Goal: Task Accomplishment & Management: Manage account settings

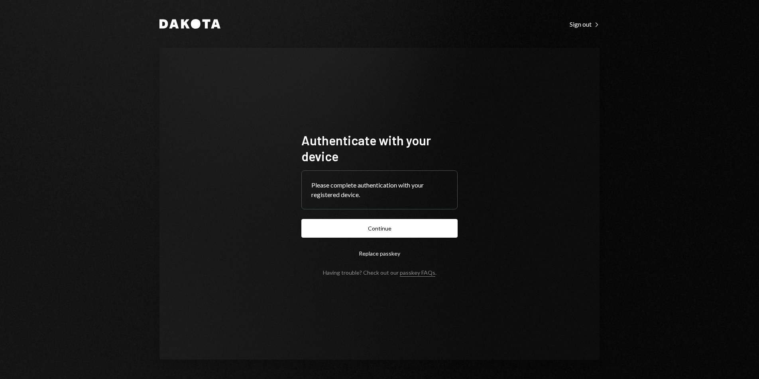
drag, startPoint x: 403, startPoint y: 228, endPoint x: 425, endPoint y: 206, distance: 31.0
click at [403, 228] on button "Continue" at bounding box center [379, 228] width 156 height 19
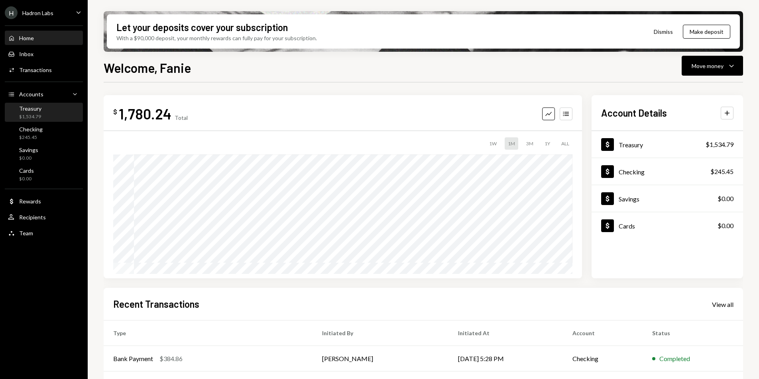
click at [45, 108] on div "Treasury $1,534.79" at bounding box center [44, 112] width 72 height 15
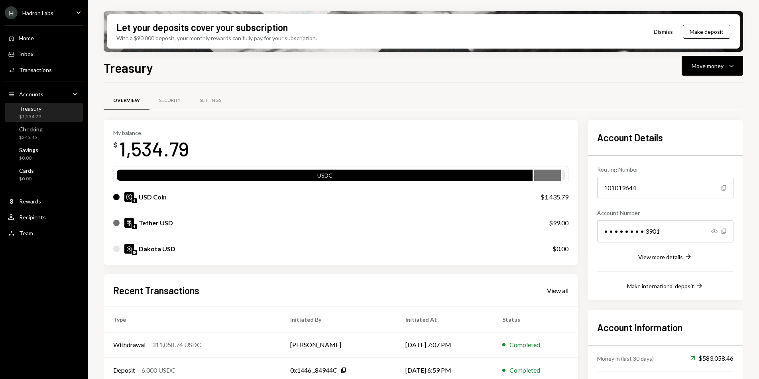
click at [387, 110] on div at bounding box center [423, 110] width 639 height 0
click at [36, 73] on div "Transactions" at bounding box center [35, 70] width 33 height 7
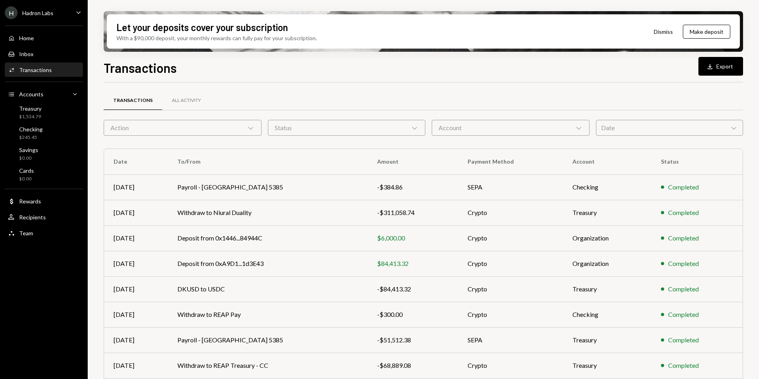
click at [672, 126] on div "Date Chevron Down" at bounding box center [669, 128] width 147 height 16
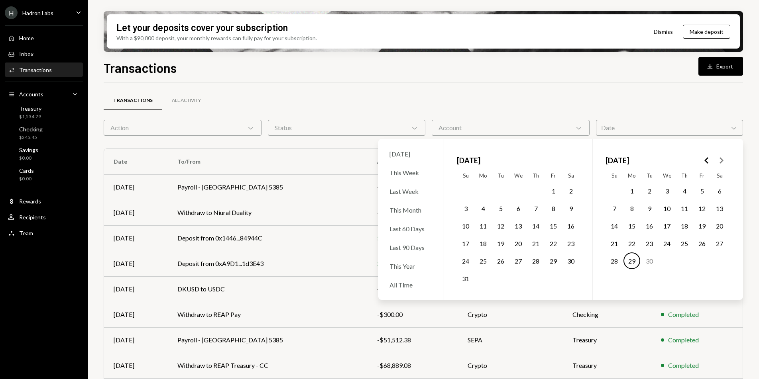
click at [700, 191] on button "5" at bounding box center [702, 191] width 17 height 17
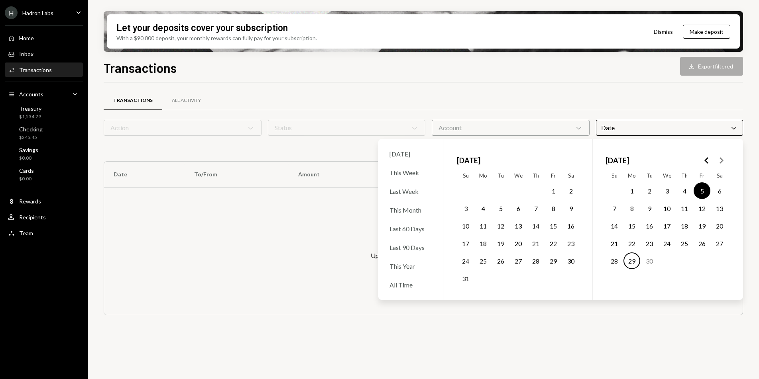
click at [638, 263] on button "29" at bounding box center [631, 261] width 17 height 17
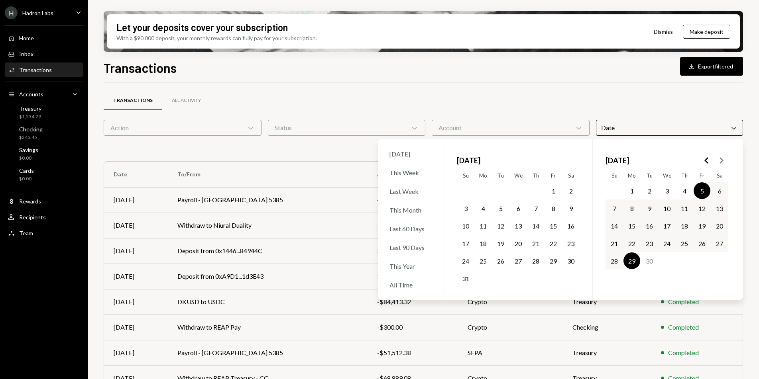
click at [646, 98] on div "Transactions All Activity" at bounding box center [423, 100] width 639 height 20
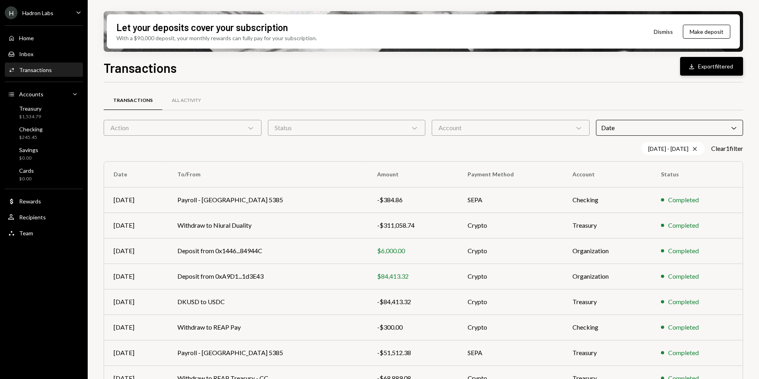
click at [702, 69] on button "Download Export filtered" at bounding box center [711, 66] width 63 height 19
click at [609, 132] on div "Date Chevron Down" at bounding box center [669, 128] width 147 height 16
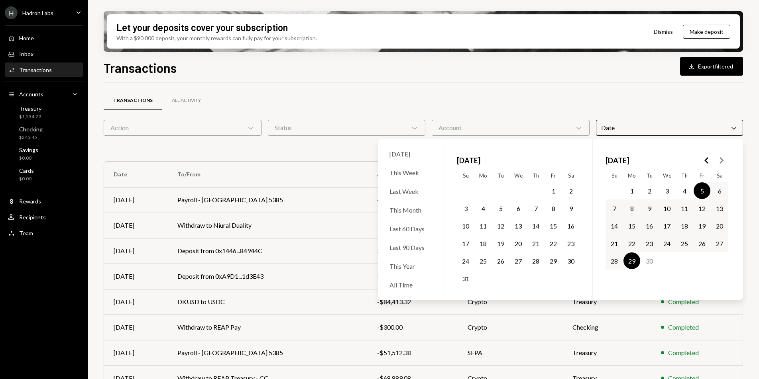
click at [314, 87] on div "Transactions All Activity Action Chevron Down Status Chevron Down Account Chevr…" at bounding box center [423, 279] width 639 height 393
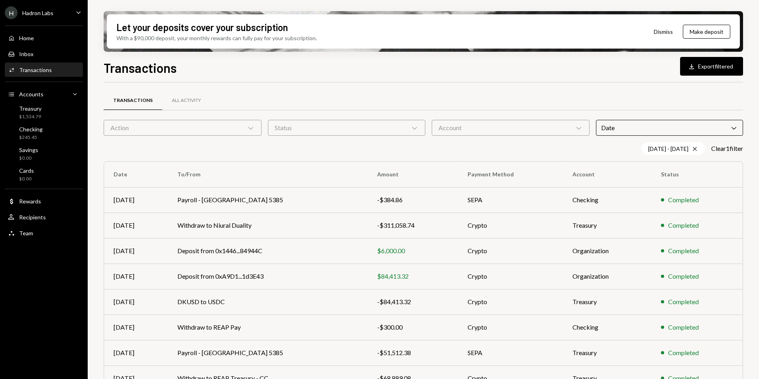
click at [626, 127] on div "Date Chevron Down" at bounding box center [669, 128] width 147 height 16
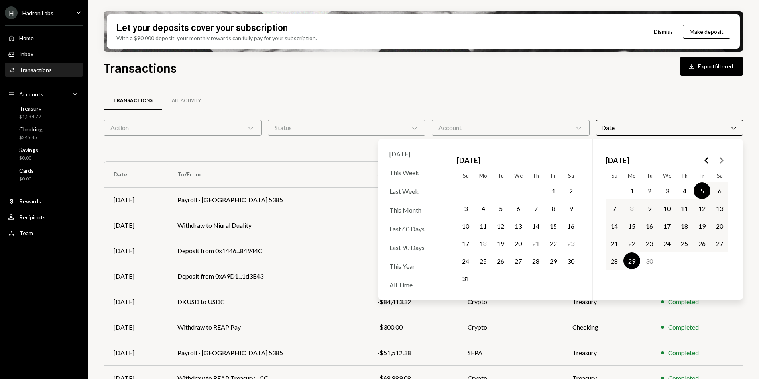
click at [636, 192] on button "1" at bounding box center [631, 191] width 17 height 17
click at [617, 95] on div "Transactions All Activity" at bounding box center [423, 100] width 639 height 20
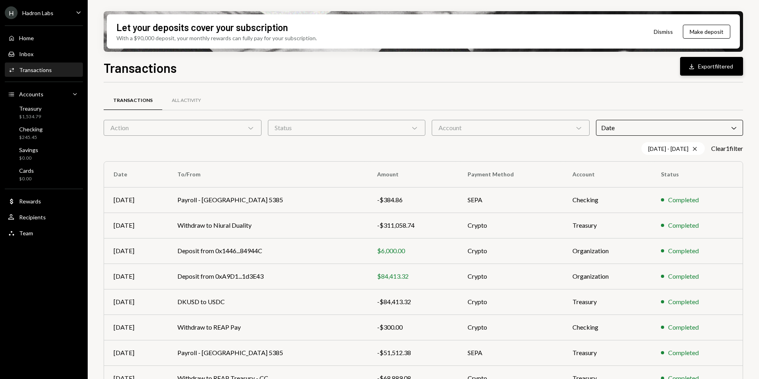
click at [704, 70] on button "Download Export filtered" at bounding box center [711, 66] width 63 height 19
click at [56, 7] on div "H Hadron Labs Caret Down" at bounding box center [44, 12] width 88 height 13
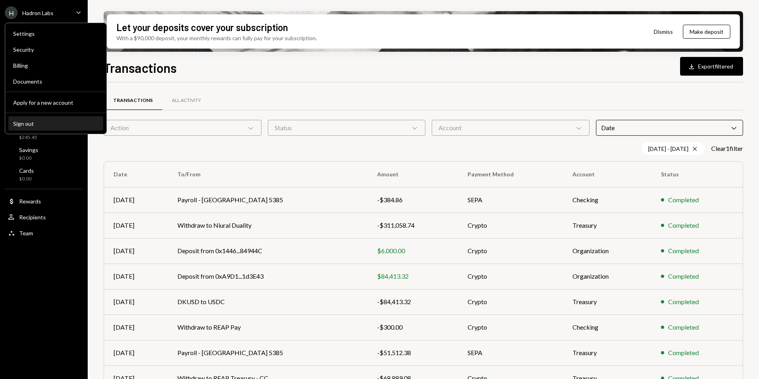
click at [28, 129] on button "Sign out" at bounding box center [55, 124] width 95 height 14
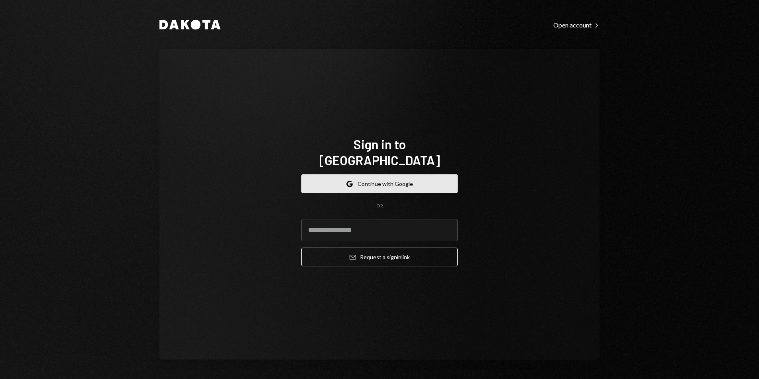
click at [413, 182] on button "Google Continue with Google" at bounding box center [379, 184] width 156 height 19
